Goal: Information Seeking & Learning: Learn about a topic

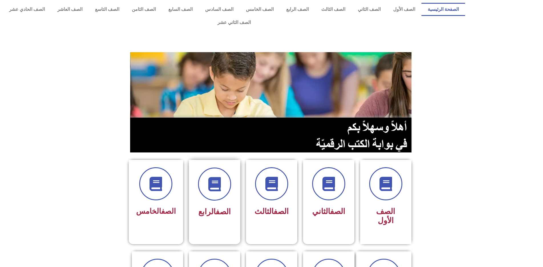
click at [210, 207] on span "الصف الرابع" at bounding box center [214, 211] width 33 height 9
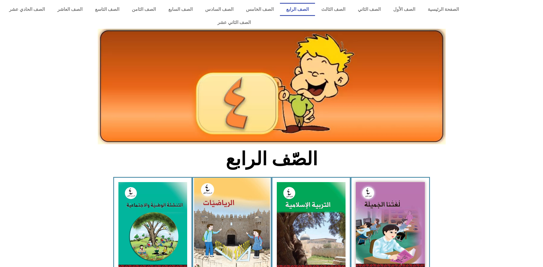
click at [246, 203] on img at bounding box center [232, 225] width 76 height 95
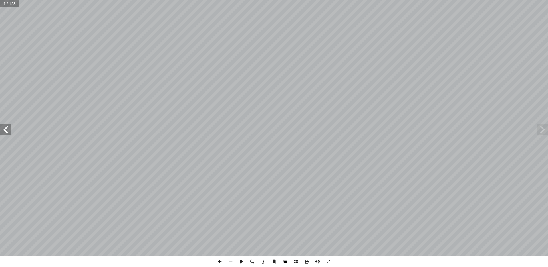
click at [283, 259] on span at bounding box center [284, 262] width 11 height 11
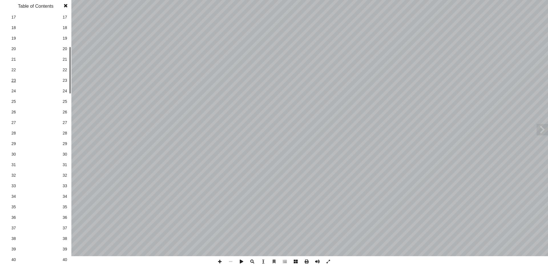
click at [57, 221] on link "36 36" at bounding box center [35, 218] width 64 height 11
click at [68, 6] on span at bounding box center [65, 5] width 10 height 11
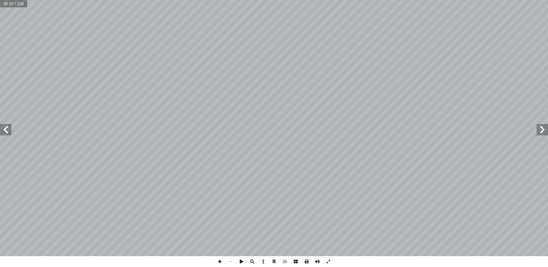
click at [545, 131] on span at bounding box center [542, 129] width 11 height 11
